Goal: Task Accomplishment & Management: Manage account settings

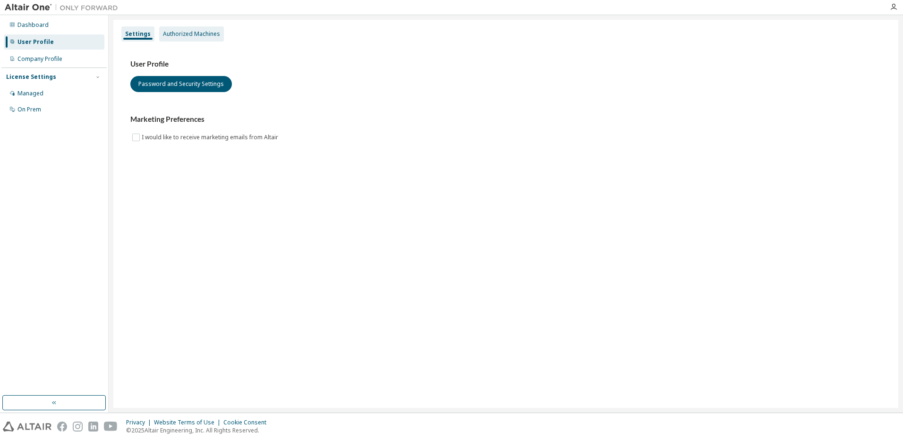
click at [183, 34] on div "Authorized Machines" at bounding box center [191, 34] width 57 height 8
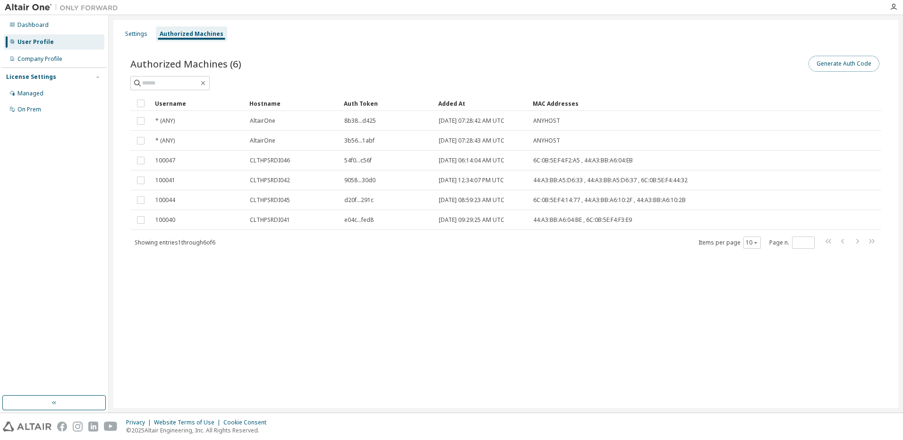
click at [857, 67] on button "Generate Auth Code" at bounding box center [843, 64] width 71 height 16
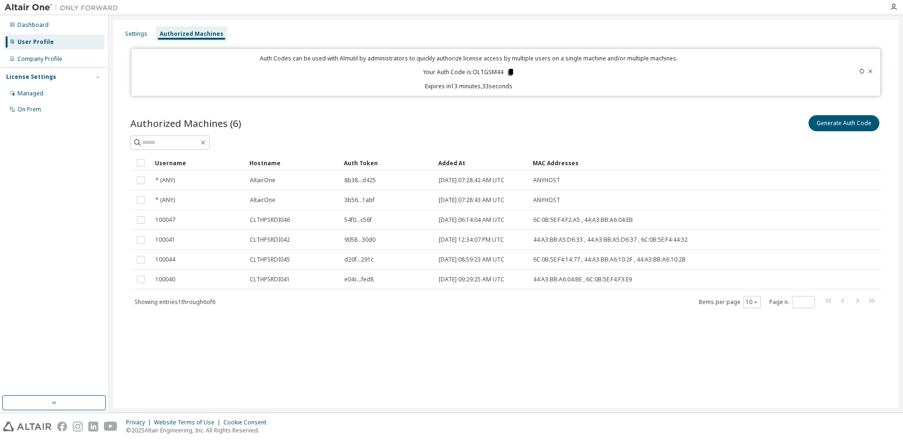
click at [510, 73] on icon at bounding box center [509, 72] width 5 height 7
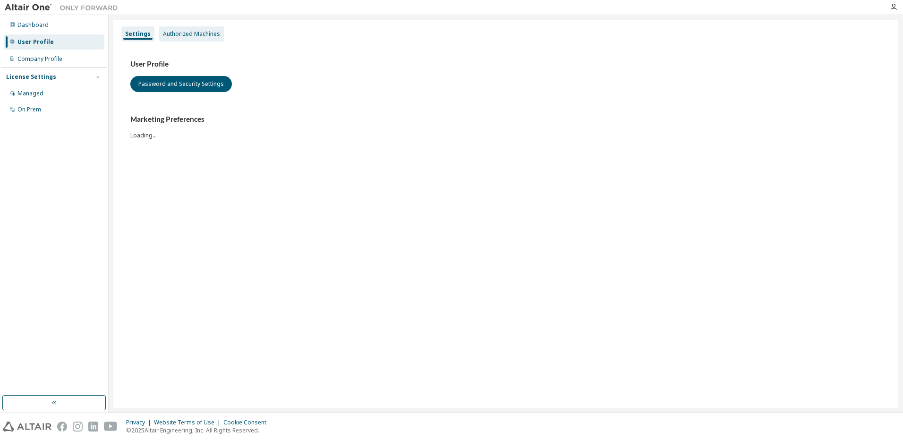
click at [174, 35] on div "Authorized Machines" at bounding box center [191, 34] width 57 height 8
click at [167, 37] on div "Authorized Machines" at bounding box center [191, 34] width 57 height 8
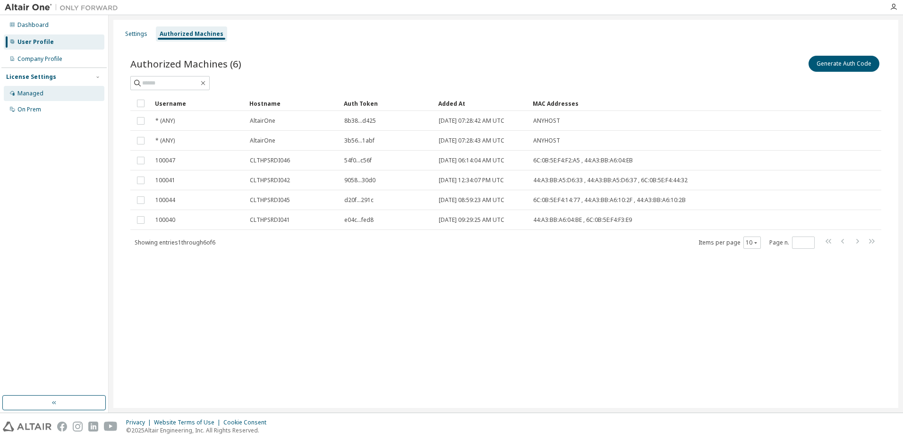
click at [22, 93] on div "Managed" at bounding box center [30, 94] width 26 height 8
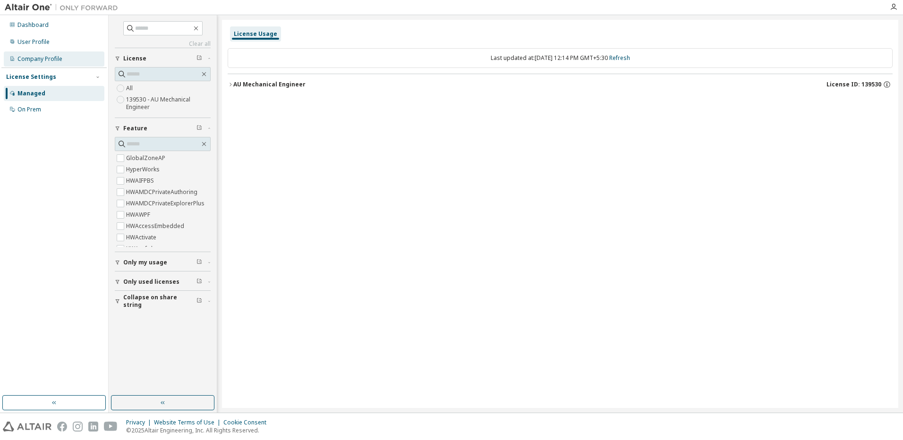
click at [27, 57] on div "Company Profile" at bounding box center [39, 59] width 45 height 8
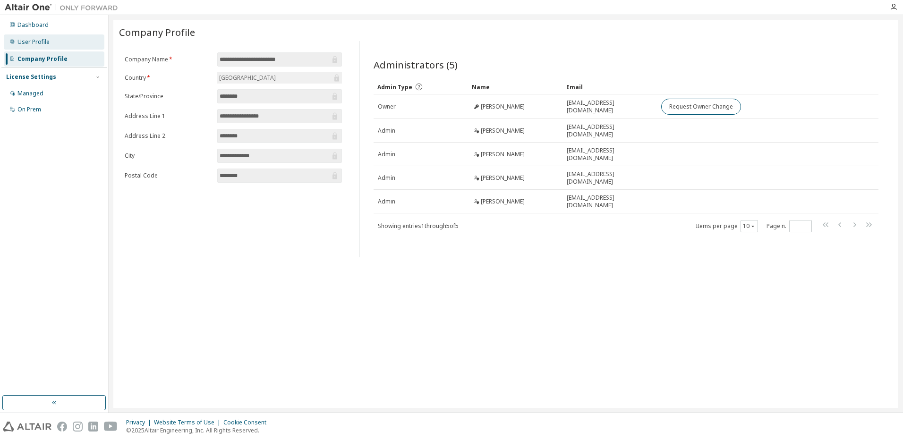
click at [36, 42] on div "User Profile" at bounding box center [33, 42] width 32 height 8
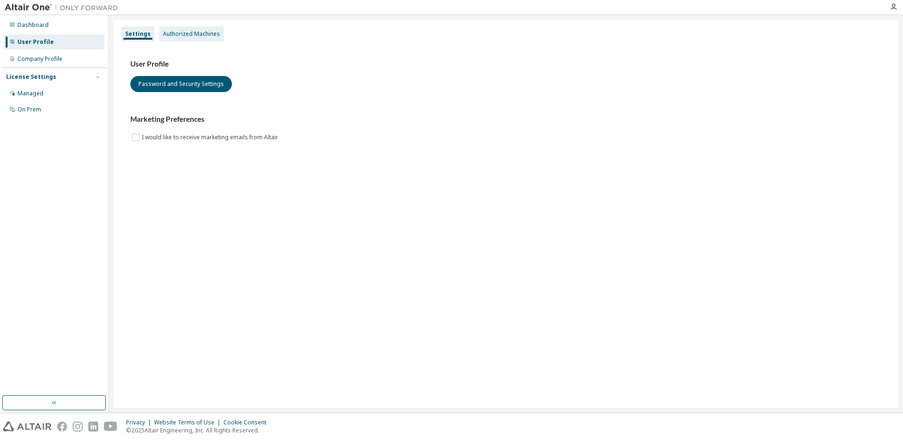
click at [194, 32] on div "Authorized Machines" at bounding box center [191, 34] width 57 height 8
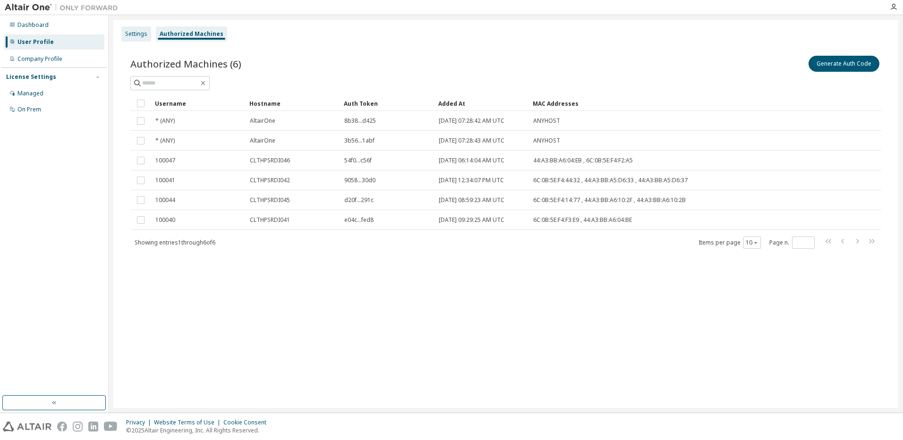
click at [144, 33] on div "Settings" at bounding box center [136, 34] width 22 height 8
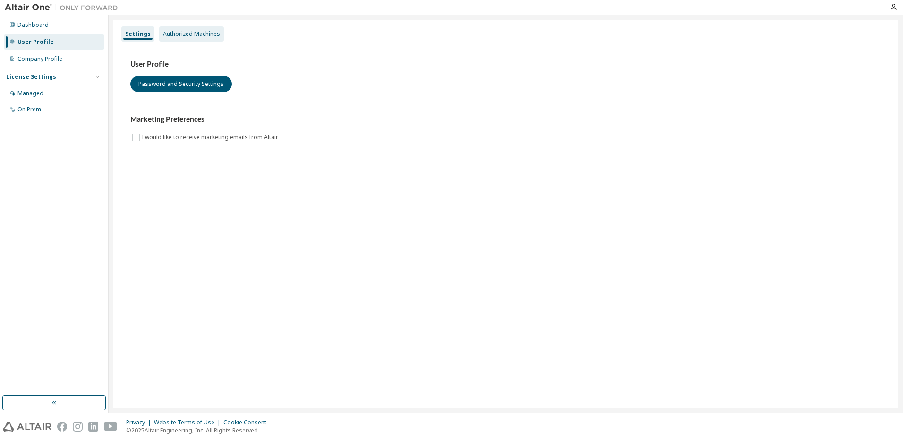
click at [181, 33] on div "Authorized Machines" at bounding box center [191, 34] width 57 height 8
click at [170, 36] on div "Authorized Machines" at bounding box center [191, 34] width 57 height 8
